Goal: Find contact information: Obtain details needed to contact an individual or organization

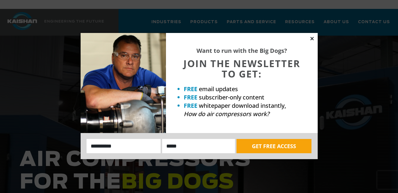
click at [311, 37] on icon at bounding box center [311, 38] width 5 height 5
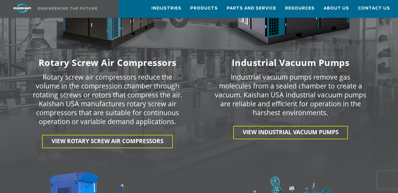
scroll to position [889, 0]
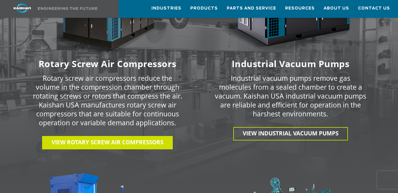
click at [117, 138] on span "View Rotary Screw Air Compressors" at bounding box center [108, 142] width 112 height 8
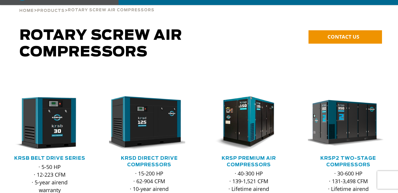
scroll to position [119, 0]
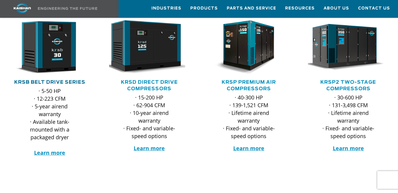
click at [73, 80] on link "KRSB Belt Drive Series" at bounding box center [49, 82] width 71 height 5
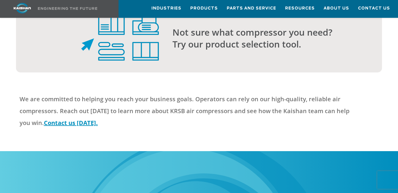
scroll to position [1630, 0]
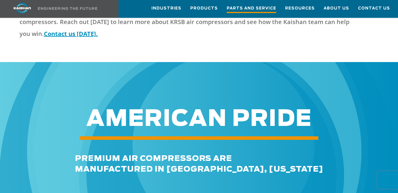
click at [271, 11] on span "Parts and Service" at bounding box center [251, 9] width 49 height 8
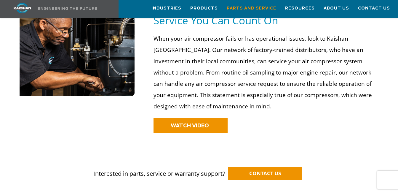
scroll to position [444, 0]
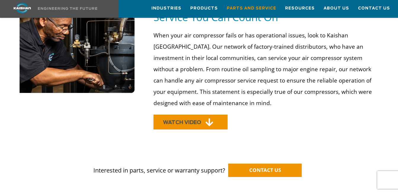
click at [212, 118] on icon at bounding box center [209, 122] width 8 height 9
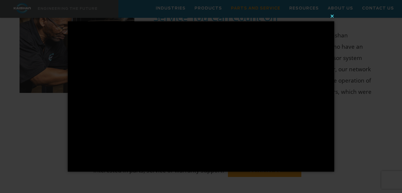
click at [332, 16] on button "×" at bounding box center [203, 15] width 267 height 13
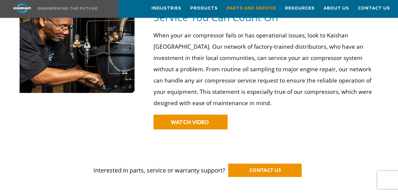
scroll to position [504, 0]
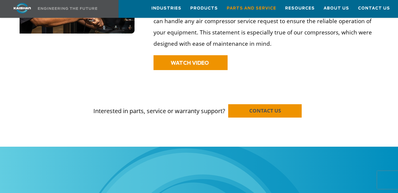
click at [269, 107] on span "CONTACT US" at bounding box center [265, 110] width 32 height 7
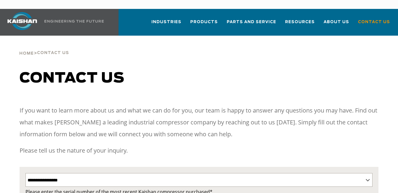
select select "**********"
